Goal: Transaction & Acquisition: Purchase product/service

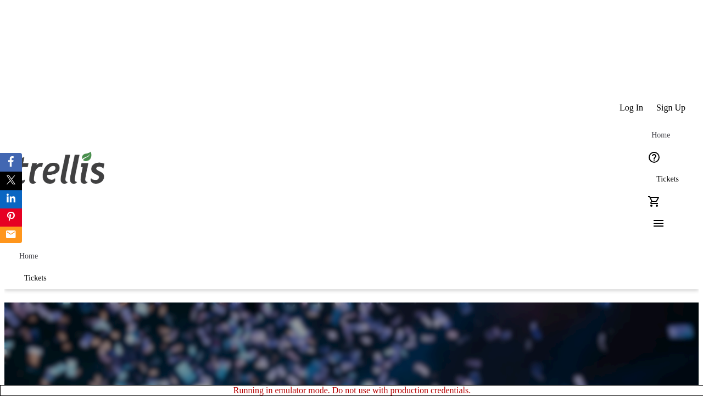
click at [656, 175] on span "Tickets" at bounding box center [667, 179] width 23 height 9
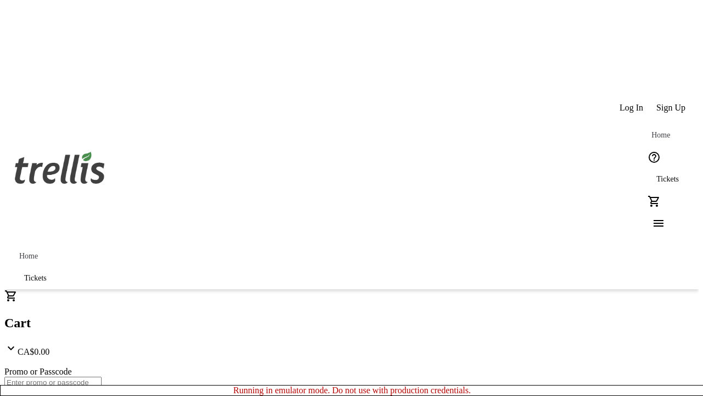
type input "1"
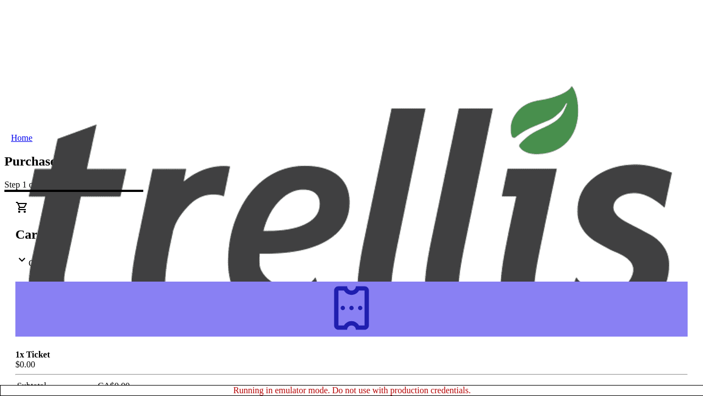
type input "[EMAIL_ADDRESS][DOMAIN_NAME]"
type input "[PERSON_NAME]"
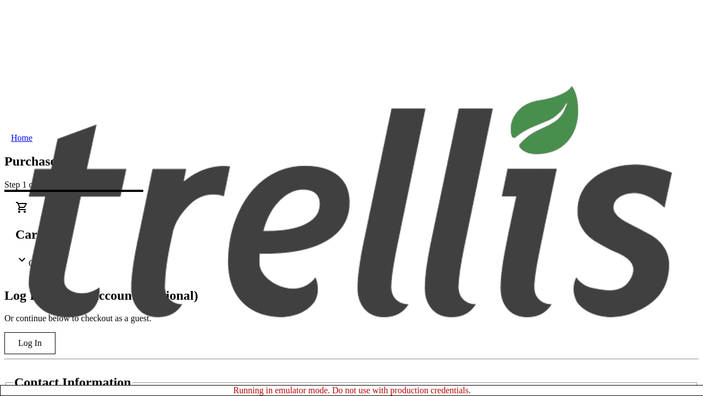
type input "[PERSON_NAME]"
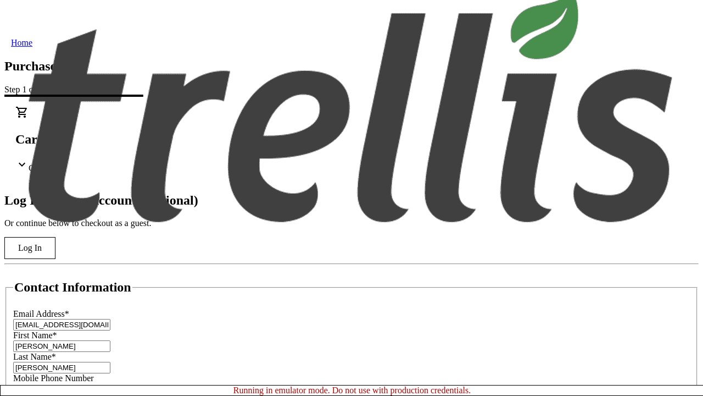
scroll to position [109, 0]
